Goal: Information Seeking & Learning: Find specific fact

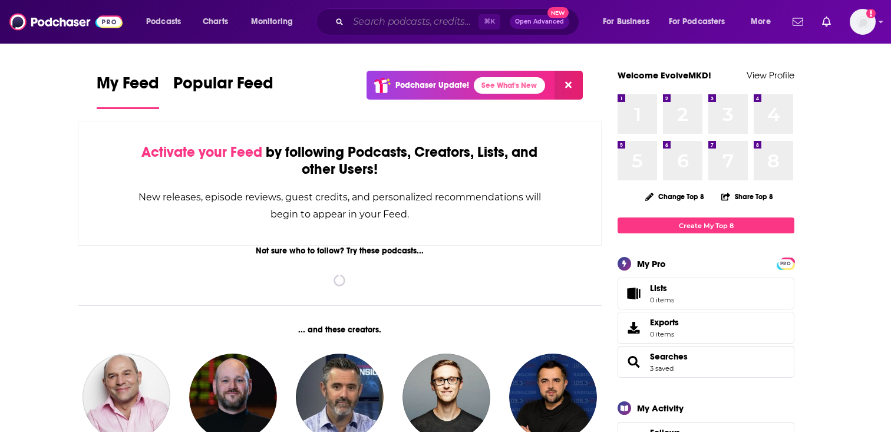
click at [376, 28] on input "Search podcasts, credits, & more..." at bounding box center [413, 21] width 130 height 19
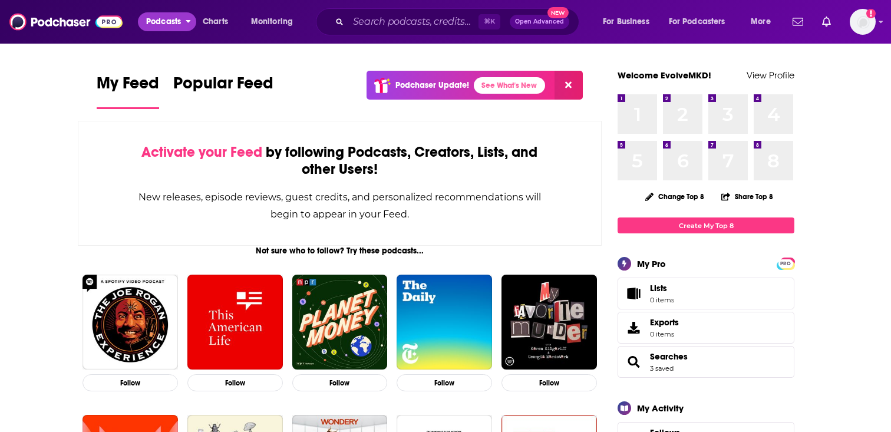
click at [176, 22] on span "Podcasts" at bounding box center [163, 22] width 35 height 16
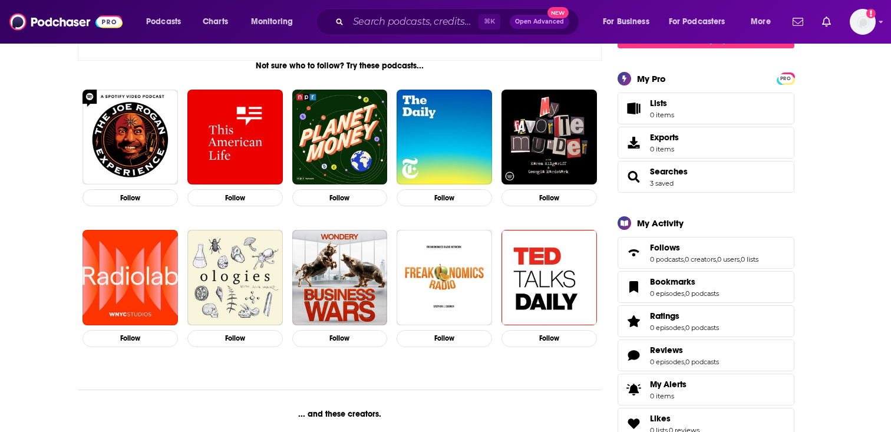
scroll to position [191, 0]
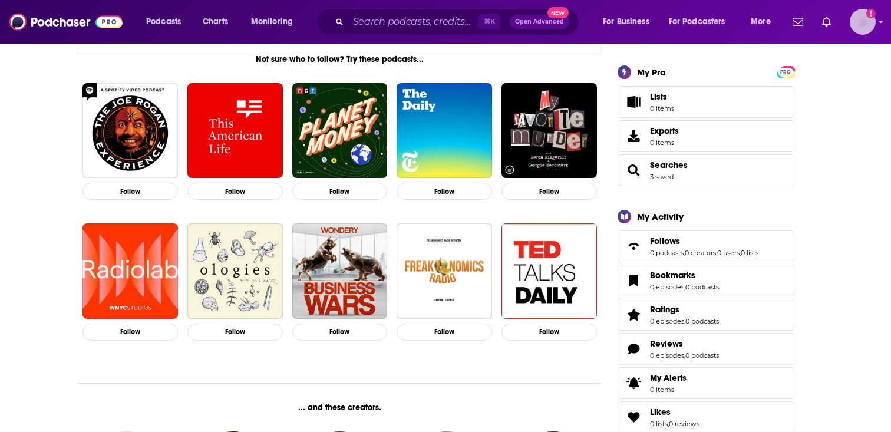
click at [872, 16] on icon "Add a profile image" at bounding box center [870, 13] width 9 height 9
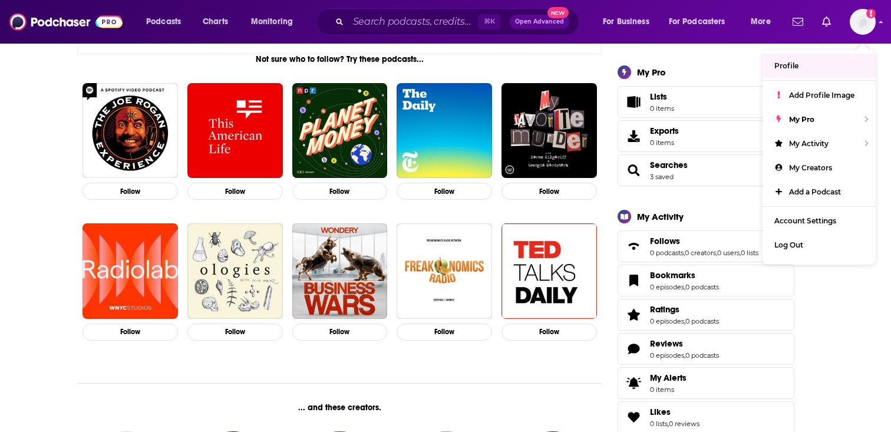
click at [537, 17] on button "Open Advanced New" at bounding box center [540, 22] width 60 height 14
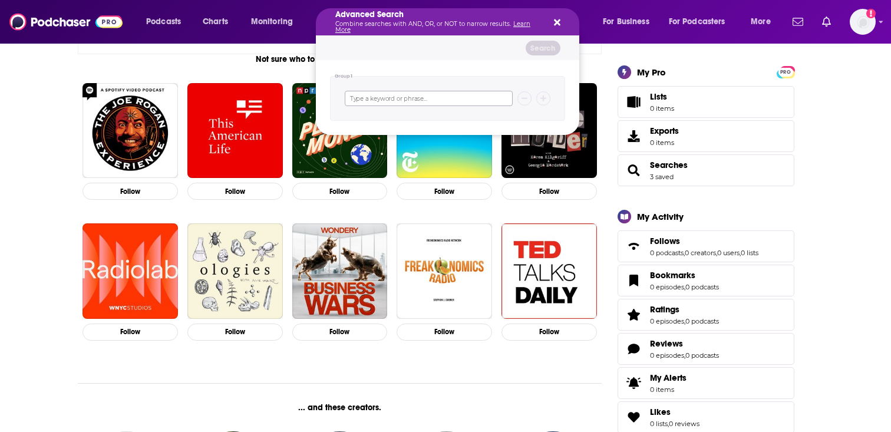
click at [451, 100] on input "Search podcasts, credits, & more..." at bounding box center [429, 98] width 168 height 15
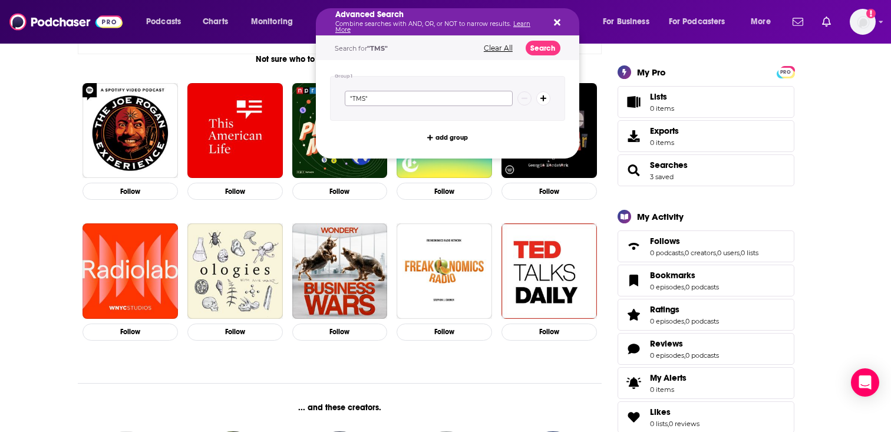
type input ""TMS""
click at [544, 52] on button "Search" at bounding box center [542, 48] width 35 height 15
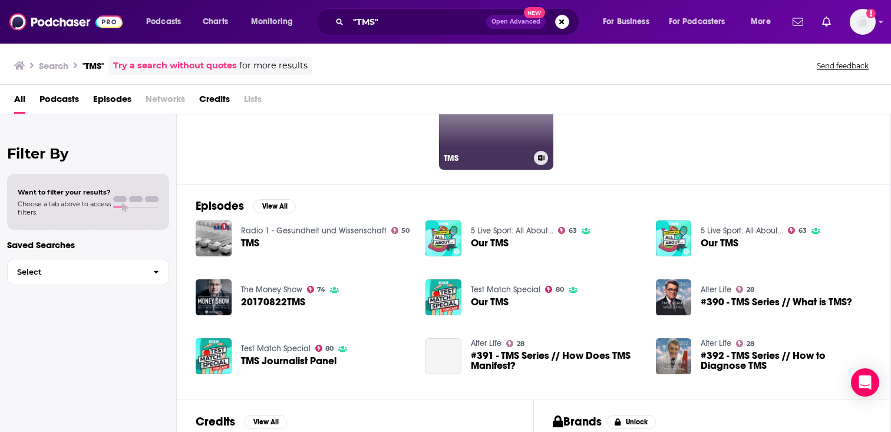
scroll to position [233, 0]
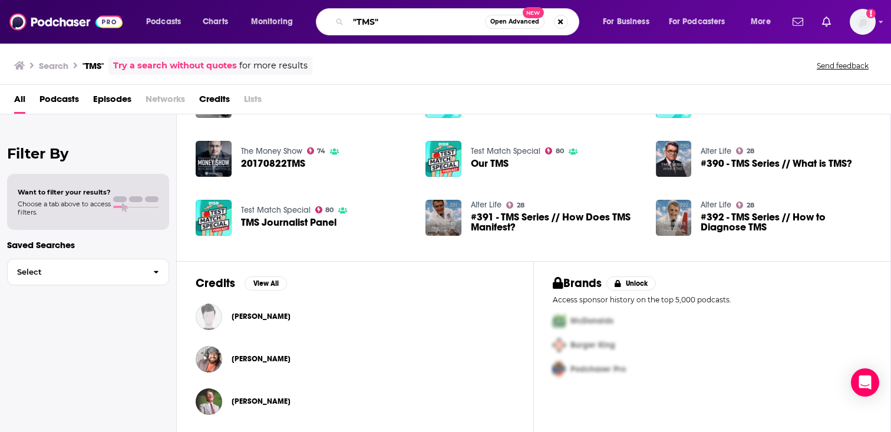
click at [411, 22] on input ""TMS"" at bounding box center [416, 21] width 137 height 19
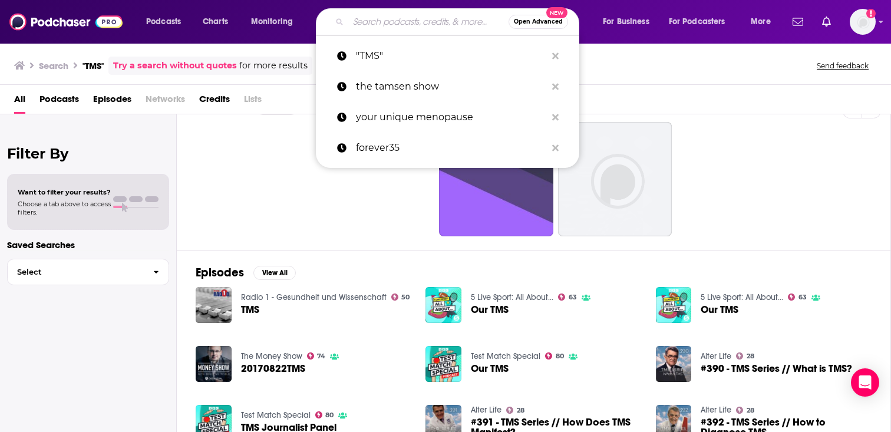
scroll to position [0, 0]
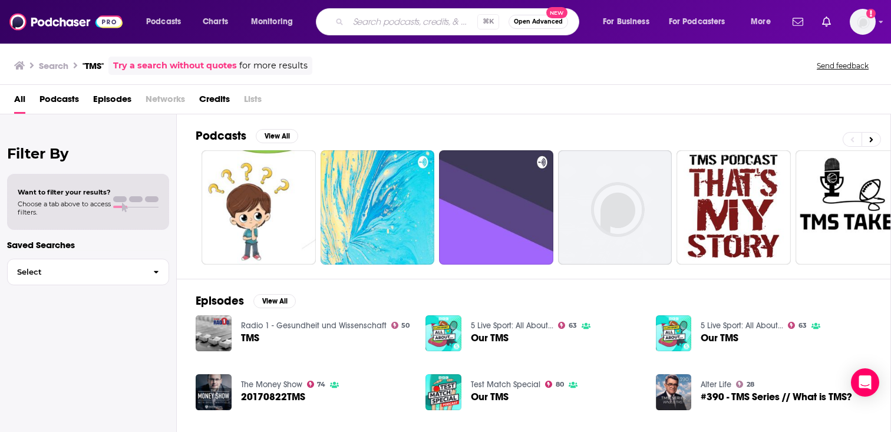
click at [597, 49] on div "Search "TMS" Try a search without quotes for more results Send feedback" at bounding box center [445, 63] width 891 height 42
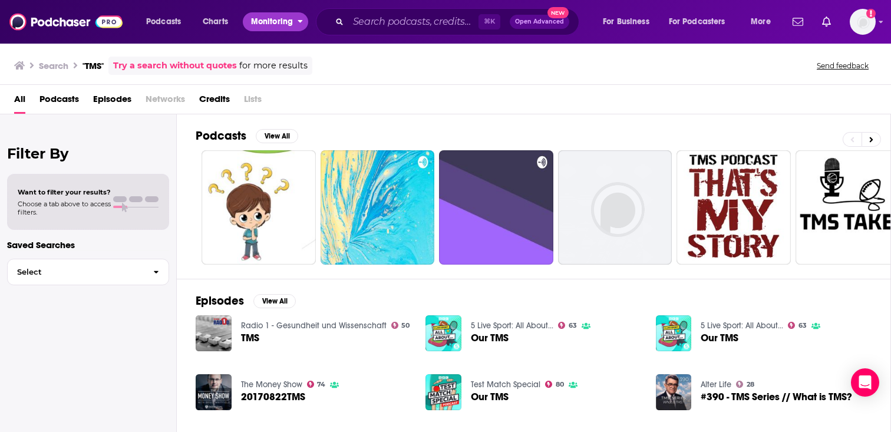
click at [267, 29] on span "Monitoring" at bounding box center [272, 22] width 42 height 16
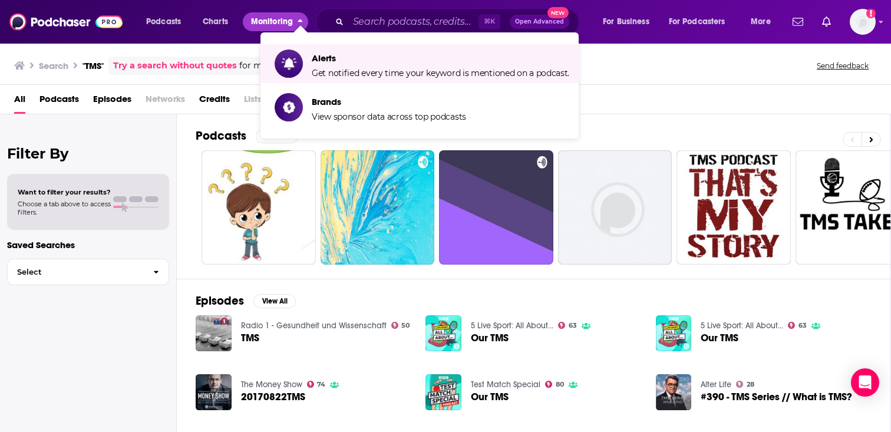
click at [273, 14] on span "Monitoring" at bounding box center [272, 22] width 42 height 16
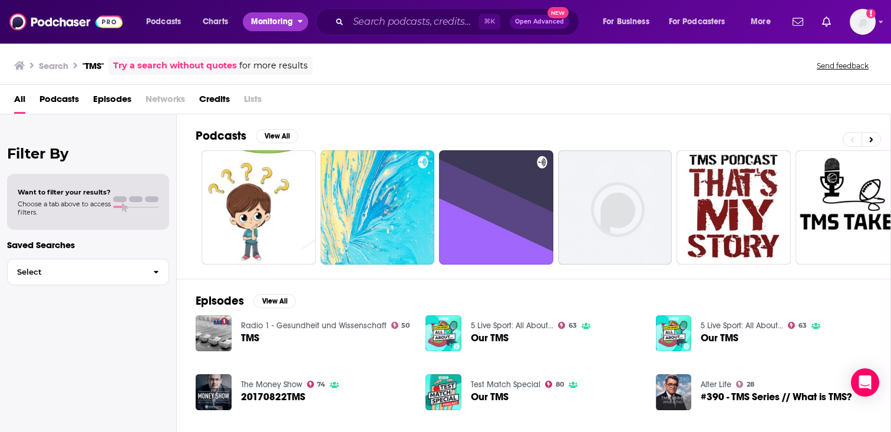
click at [270, 21] on span "Monitoring" at bounding box center [272, 22] width 42 height 16
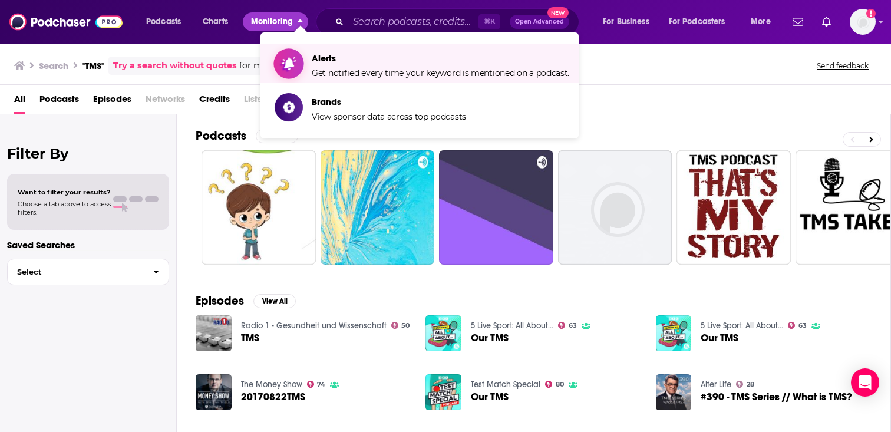
click at [301, 57] on span "Show item sub-menu" at bounding box center [288, 63] width 91 height 91
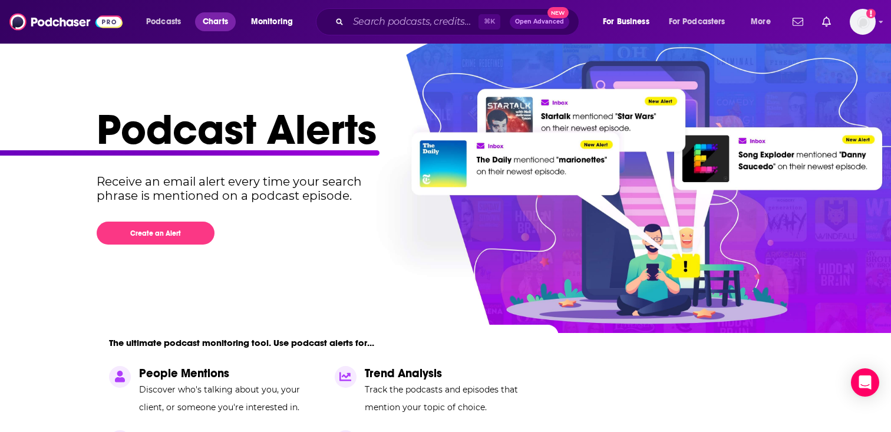
click at [224, 22] on span "Charts" at bounding box center [215, 22] width 25 height 16
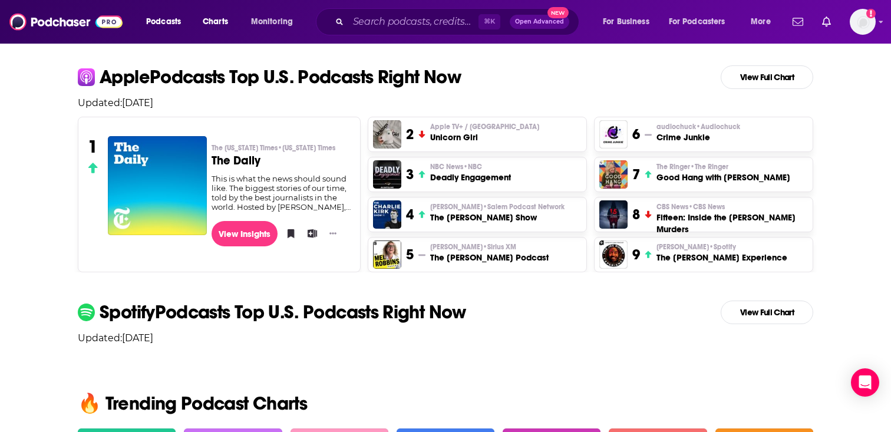
scroll to position [280, 0]
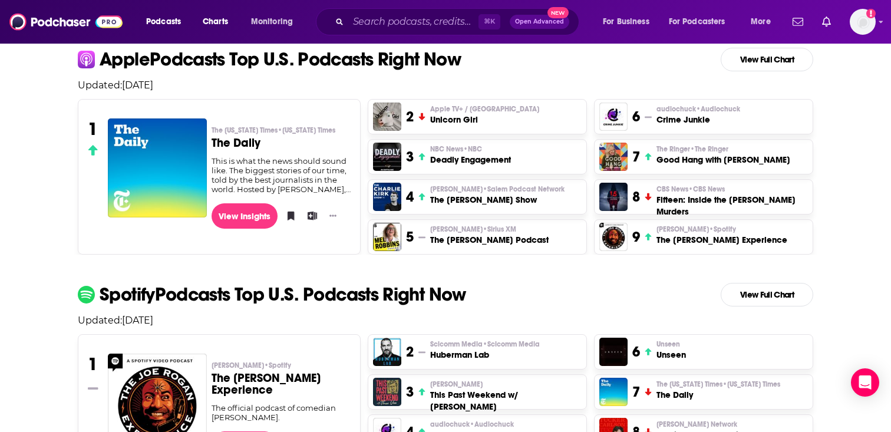
click at [491, 202] on h3 "The Charlie Kirk Show" at bounding box center [497, 200] width 134 height 12
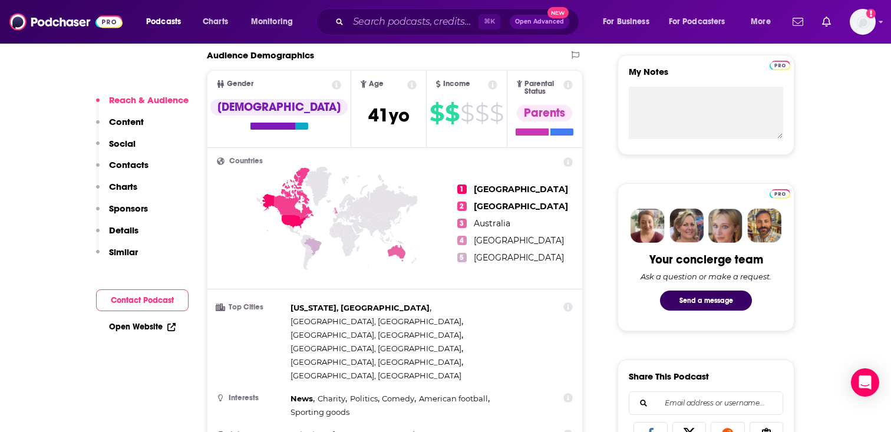
scroll to position [417, 0]
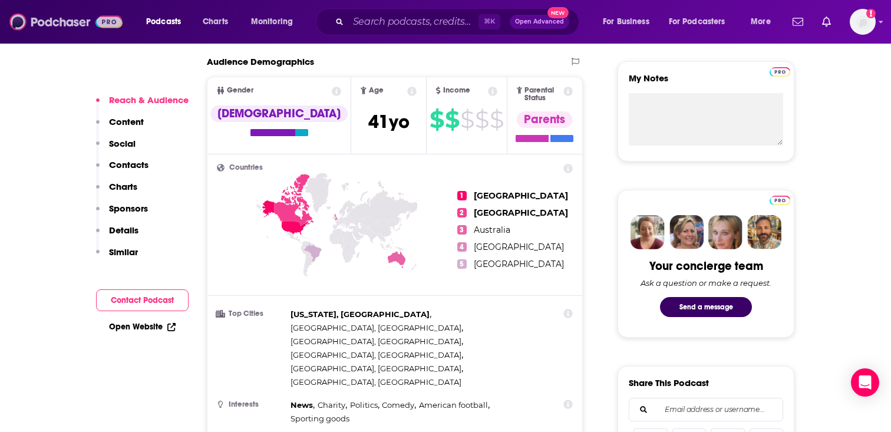
click at [72, 23] on img at bounding box center [65, 22] width 113 height 22
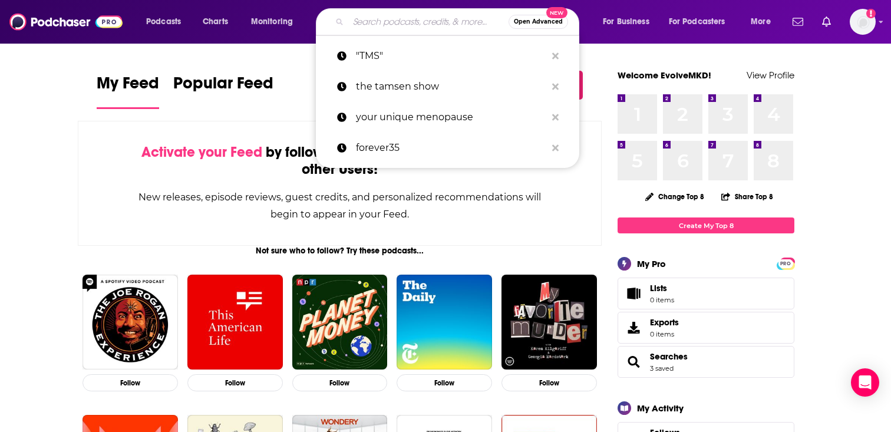
click at [409, 24] on input "Search podcasts, credits, & more..." at bounding box center [428, 21] width 160 height 19
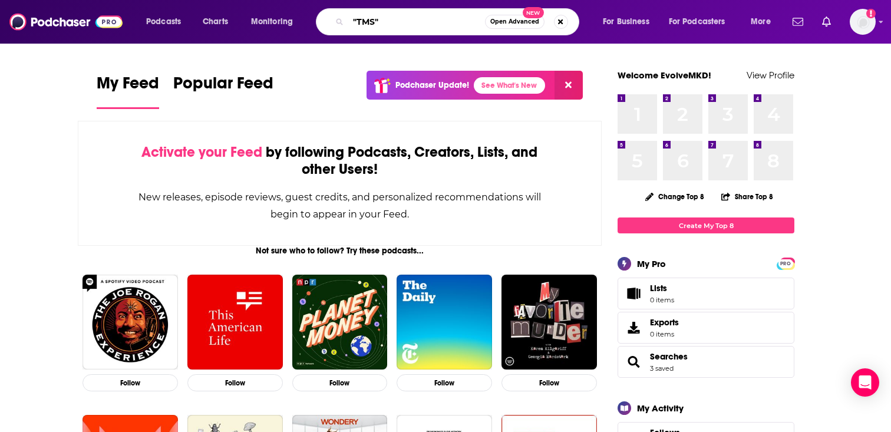
type input ""TMS""
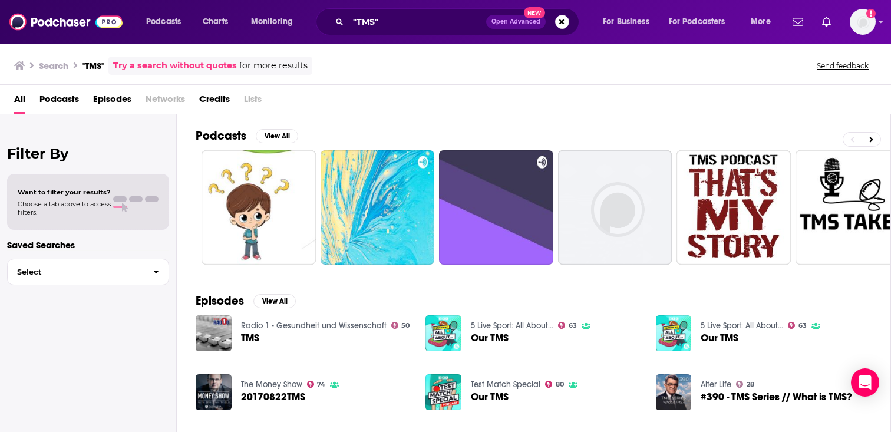
click at [518, 22] on span "Open Advanced" at bounding box center [515, 22] width 49 height 6
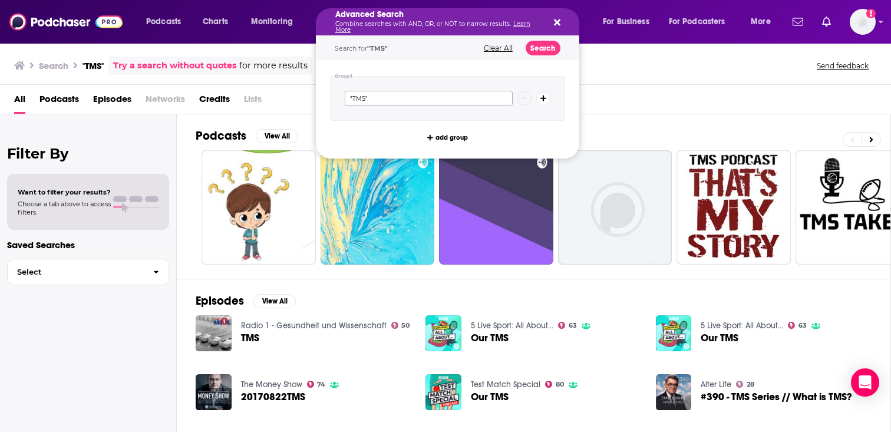
click at [432, 102] on input ""TMS"" at bounding box center [429, 98] width 168 height 15
click at [537, 48] on button "Search" at bounding box center [542, 48] width 35 height 15
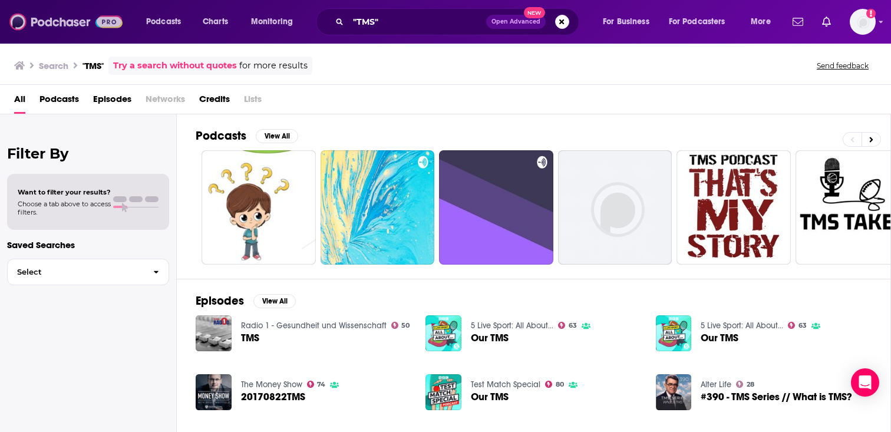
click at [72, 16] on img at bounding box center [65, 22] width 113 height 22
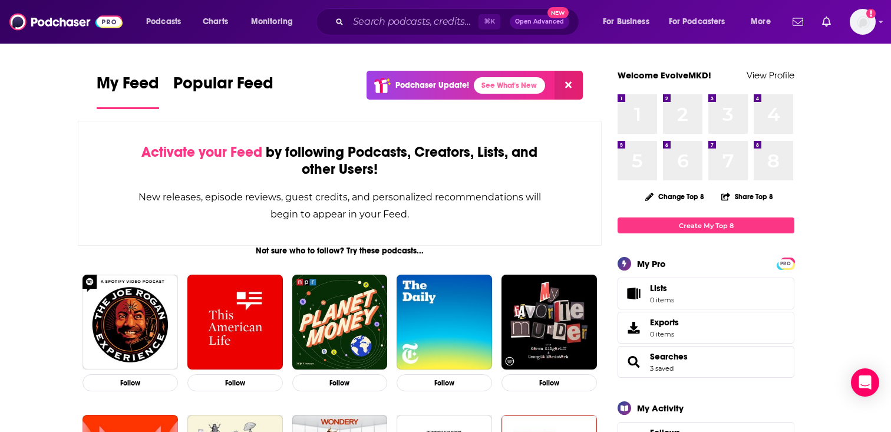
click at [543, 25] on button "Open Advanced New" at bounding box center [540, 22] width 60 height 14
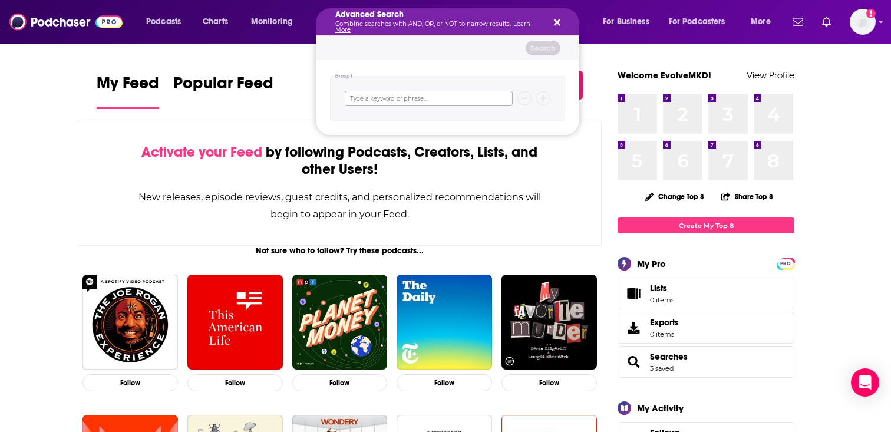
click at [474, 98] on input "Search podcasts, credits, & more..." at bounding box center [429, 98] width 168 height 15
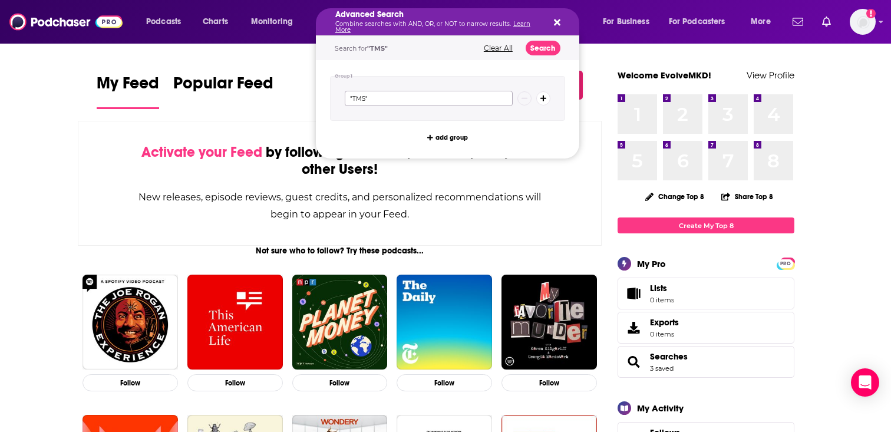
type input ""TMS""
click at [546, 98] on button "Search podcasts, credits, & more..." at bounding box center [543, 98] width 14 height 14
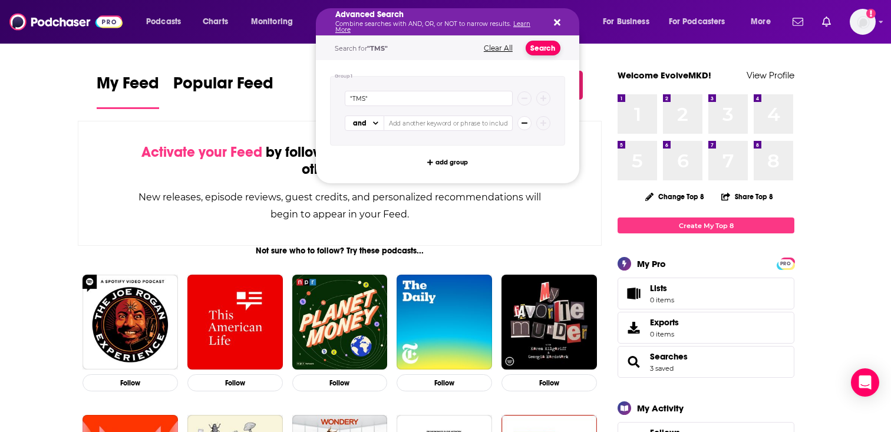
click at [548, 44] on button "Search" at bounding box center [542, 48] width 35 height 15
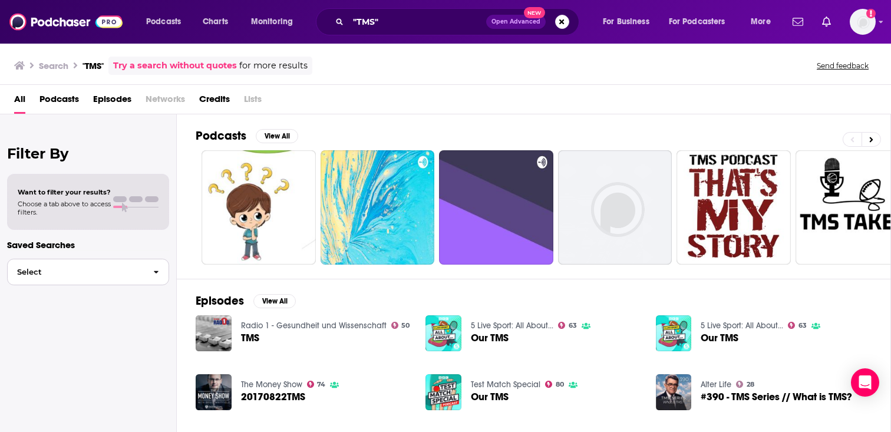
click at [138, 277] on button "Select" at bounding box center [88, 272] width 162 height 27
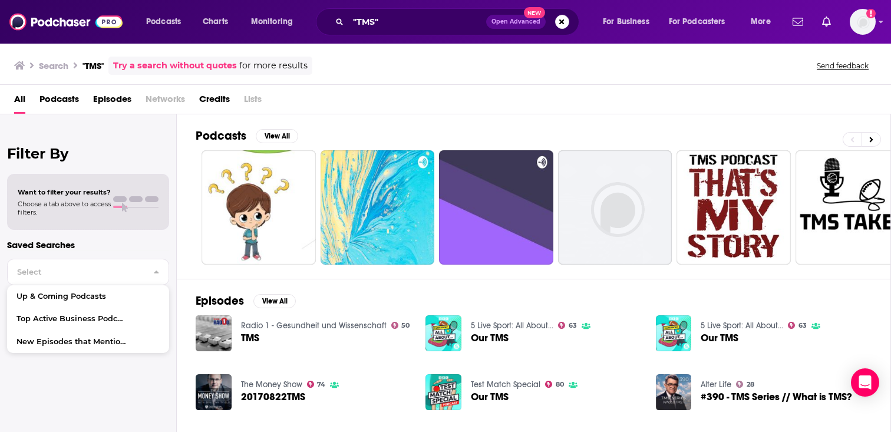
click at [372, 105] on div "All Podcasts Episodes Networks Credits Lists" at bounding box center [447, 102] width 867 height 24
click at [197, 68] on link "Try a search without quotes" at bounding box center [175, 66] width 124 height 14
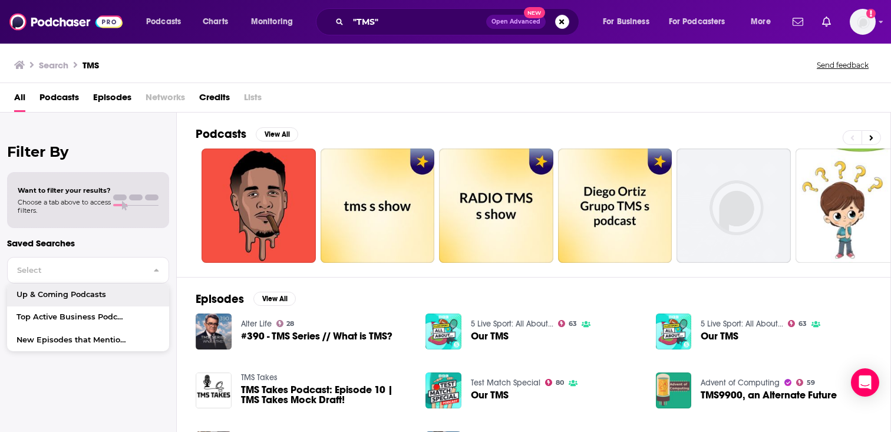
click at [101, 142] on div "Filter By Want to filter your results? Choose a tab above to access filters. Sa…" at bounding box center [88, 329] width 177 height 432
click at [779, 26] on button "More" at bounding box center [763, 21] width 43 height 19
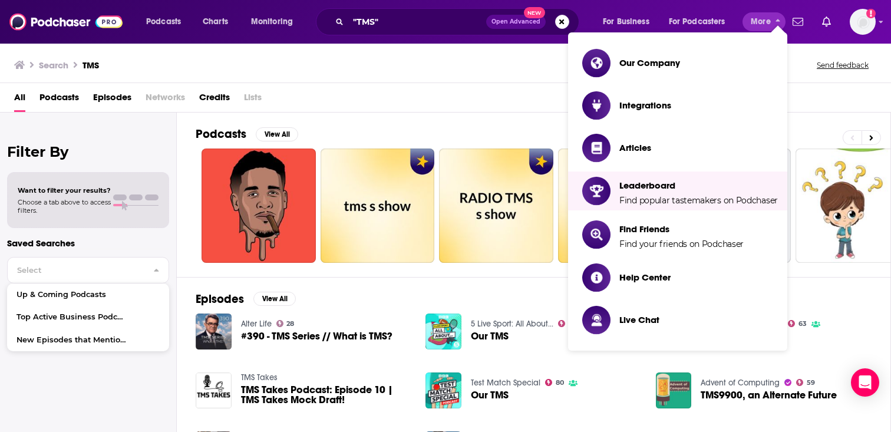
click at [497, 124] on div "Podcasts View All + 146" at bounding box center [543, 195] width 695 height 164
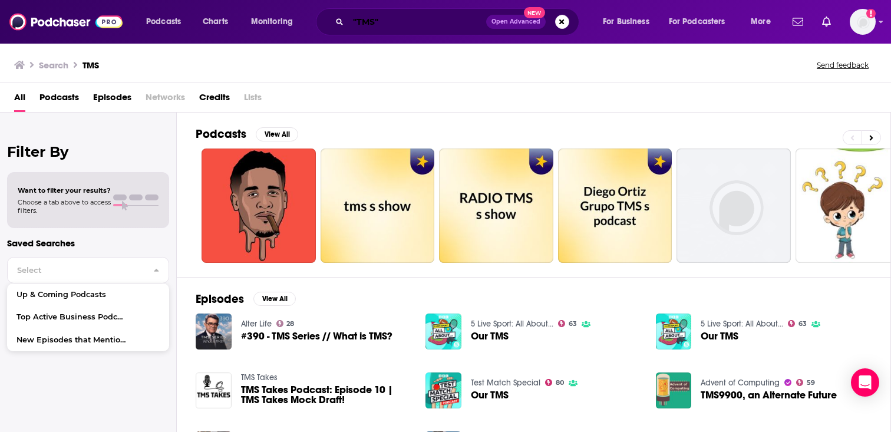
click at [404, 28] on input ""TMS"" at bounding box center [417, 21] width 138 height 19
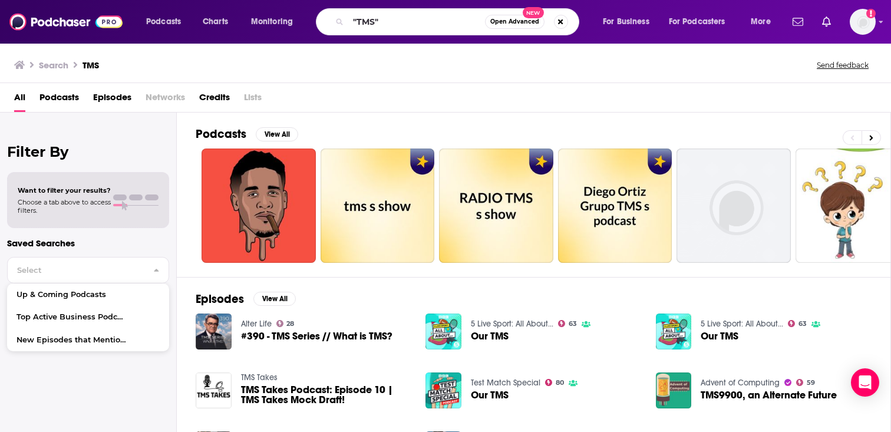
click at [521, 21] on span "Open Advanced" at bounding box center [514, 22] width 49 height 6
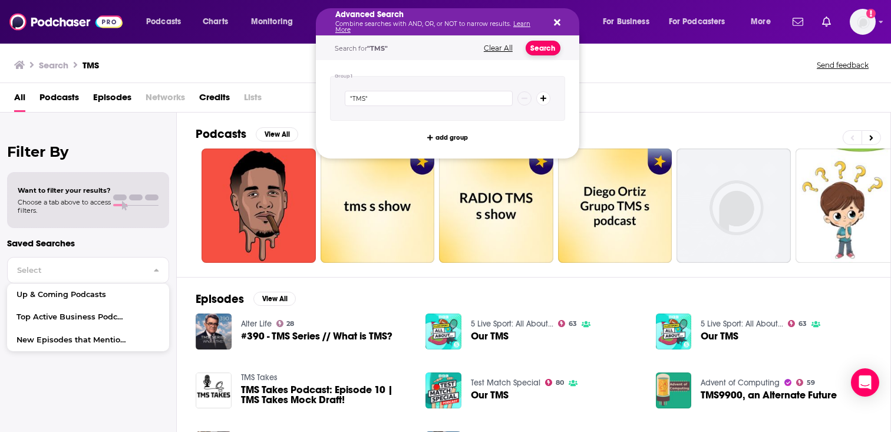
click at [546, 50] on button "Search" at bounding box center [542, 48] width 35 height 15
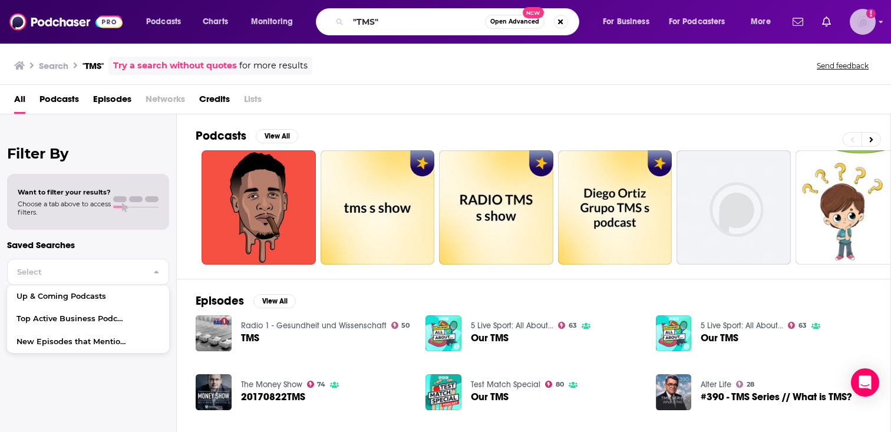
click at [857, 21] on img "Logged in as EvolveMKD" at bounding box center [863, 22] width 26 height 26
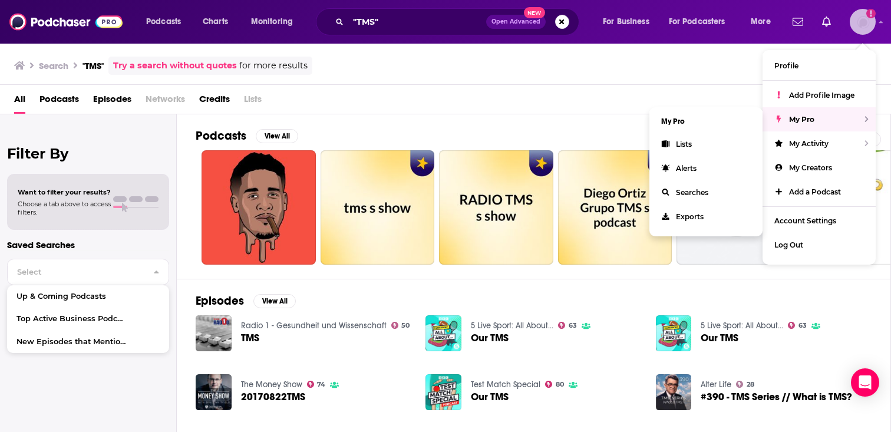
click at [831, 123] on div "My Pro" at bounding box center [818, 119] width 113 height 24
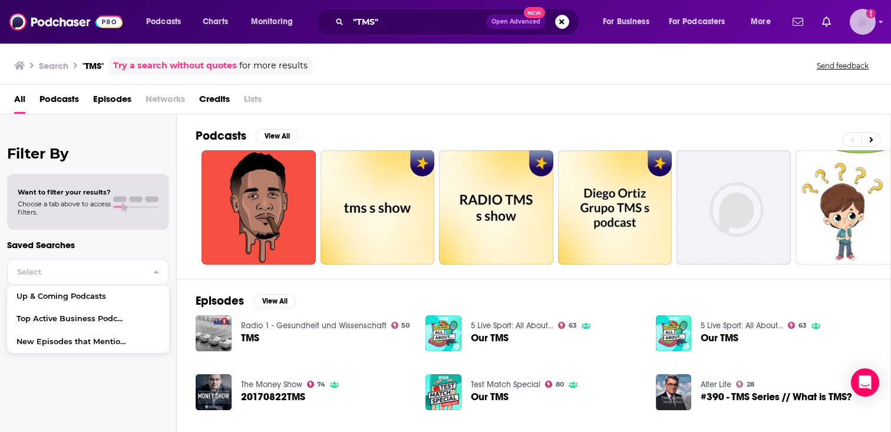
click at [872, 29] on img "Logged in as EvolveMKD" at bounding box center [863, 22] width 26 height 26
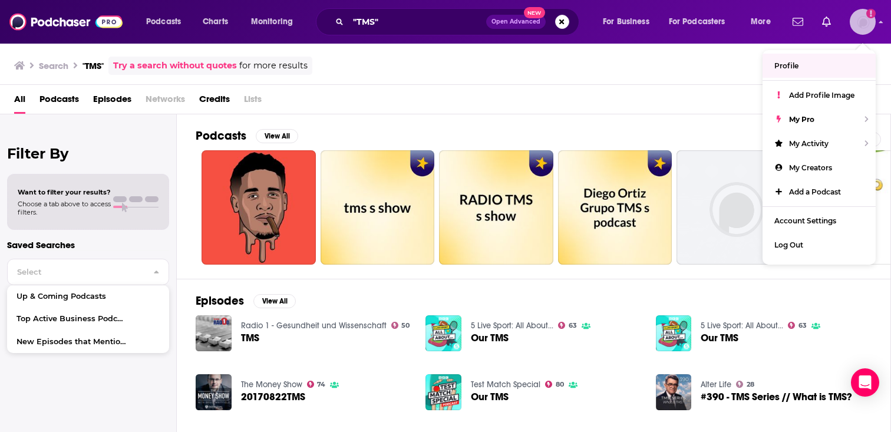
click at [854, 25] on img "Logged in as EvolveMKD" at bounding box center [863, 22] width 26 height 26
click at [857, 31] on img "Logged in as EvolveMKD" at bounding box center [863, 22] width 26 height 26
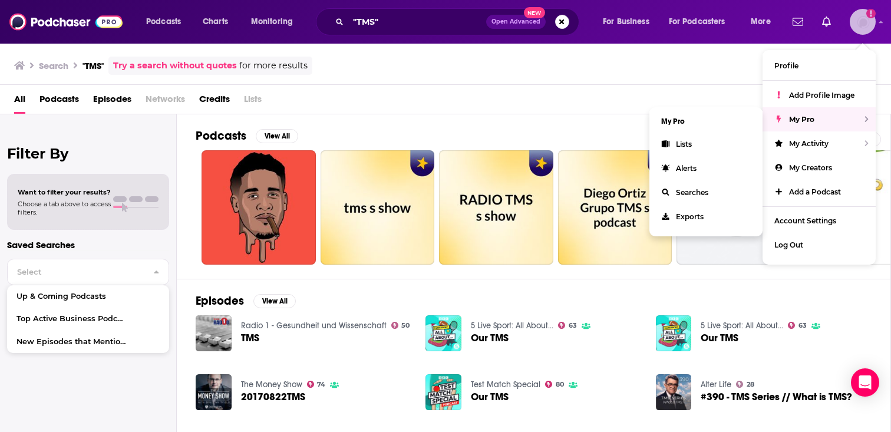
click at [826, 117] on div "My Pro" at bounding box center [818, 119] width 113 height 24
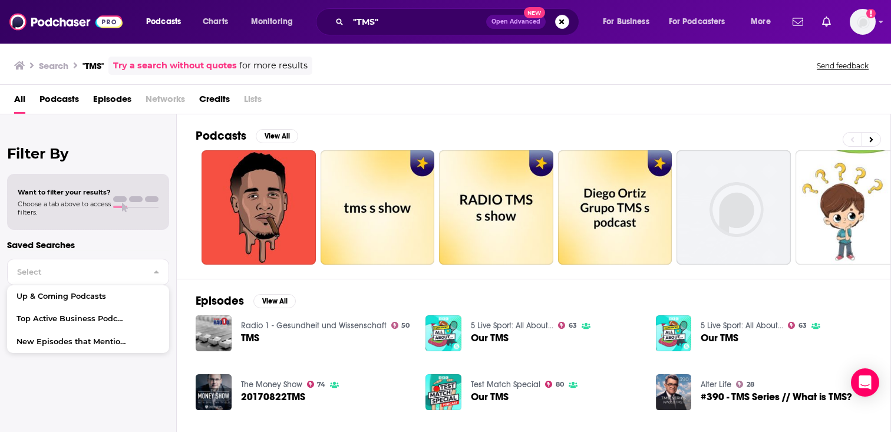
click at [170, 26] on span "Podcasts" at bounding box center [163, 22] width 35 height 16
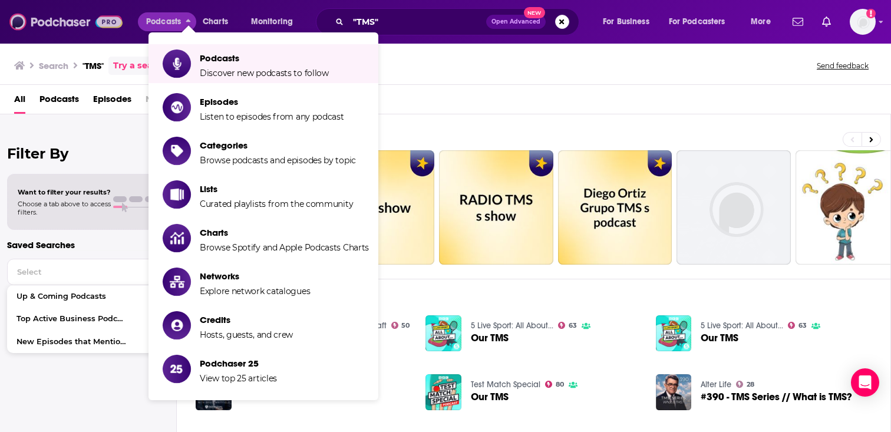
click at [88, 25] on img at bounding box center [65, 22] width 113 height 22
type input "TMS"
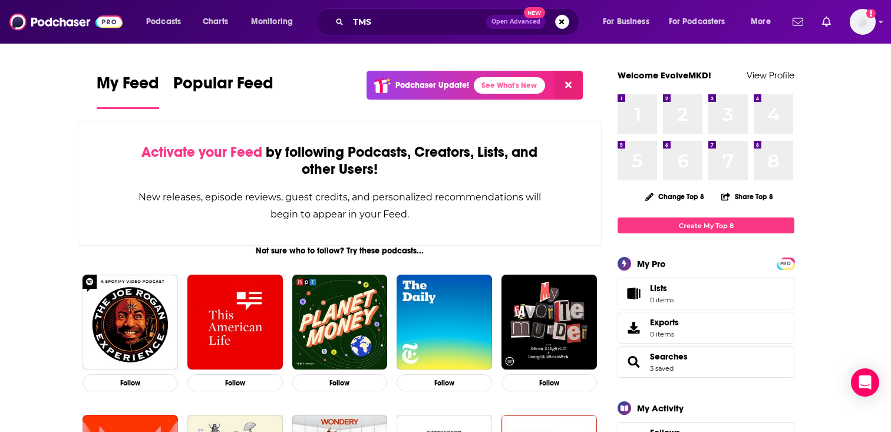
click at [570, 81] on icon at bounding box center [568, 84] width 6 height 9
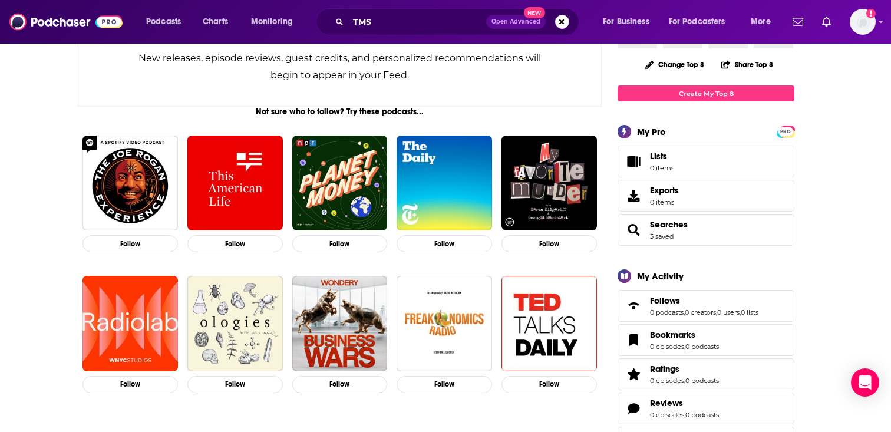
scroll to position [150, 0]
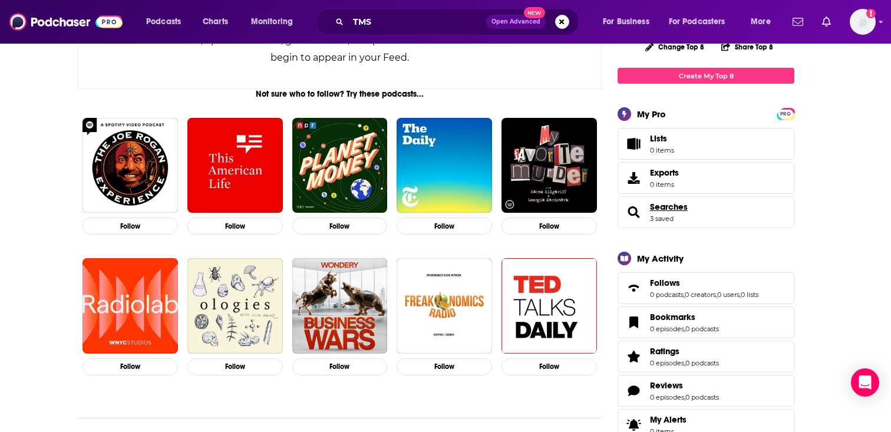
click at [673, 207] on span "Searches" at bounding box center [669, 206] width 38 height 11
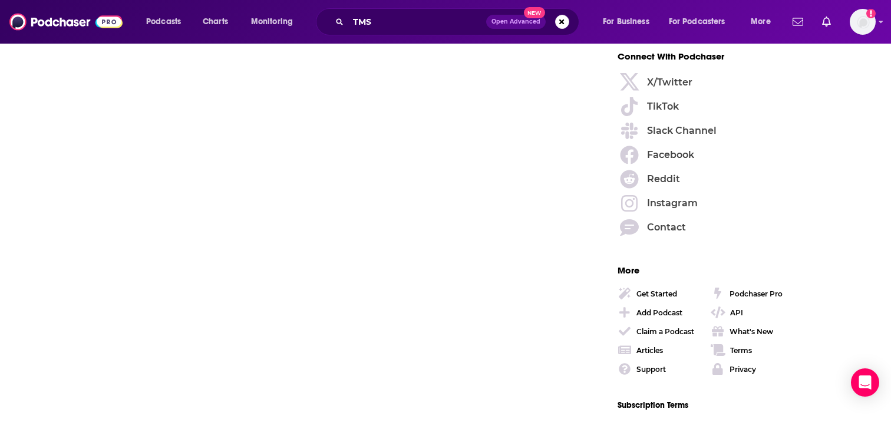
scroll to position [1628, 0]
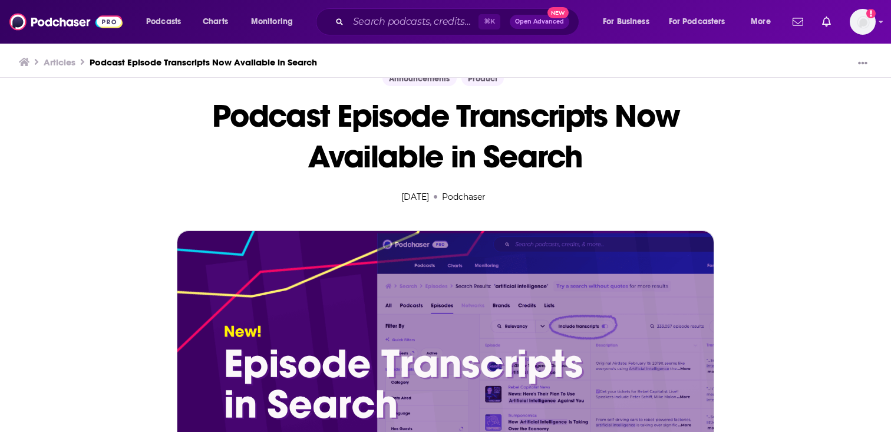
scroll to position [115, 0]
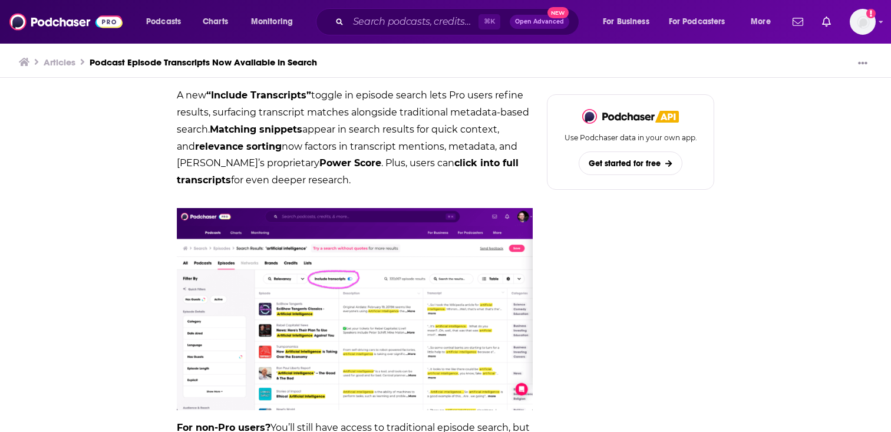
scroll to position [1115, 0]
